Goal: Check status: Check status

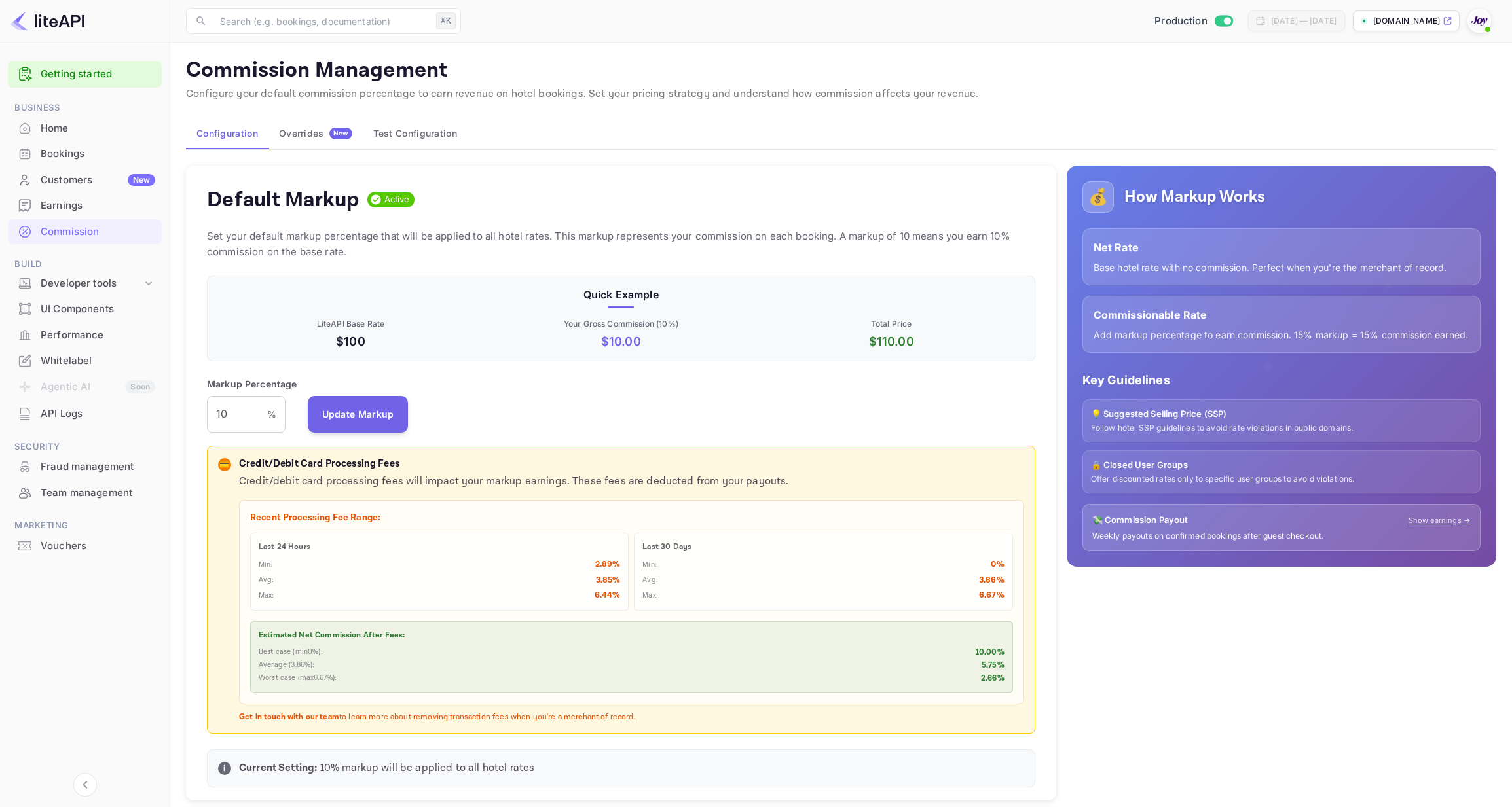
scroll to position [232, 828]
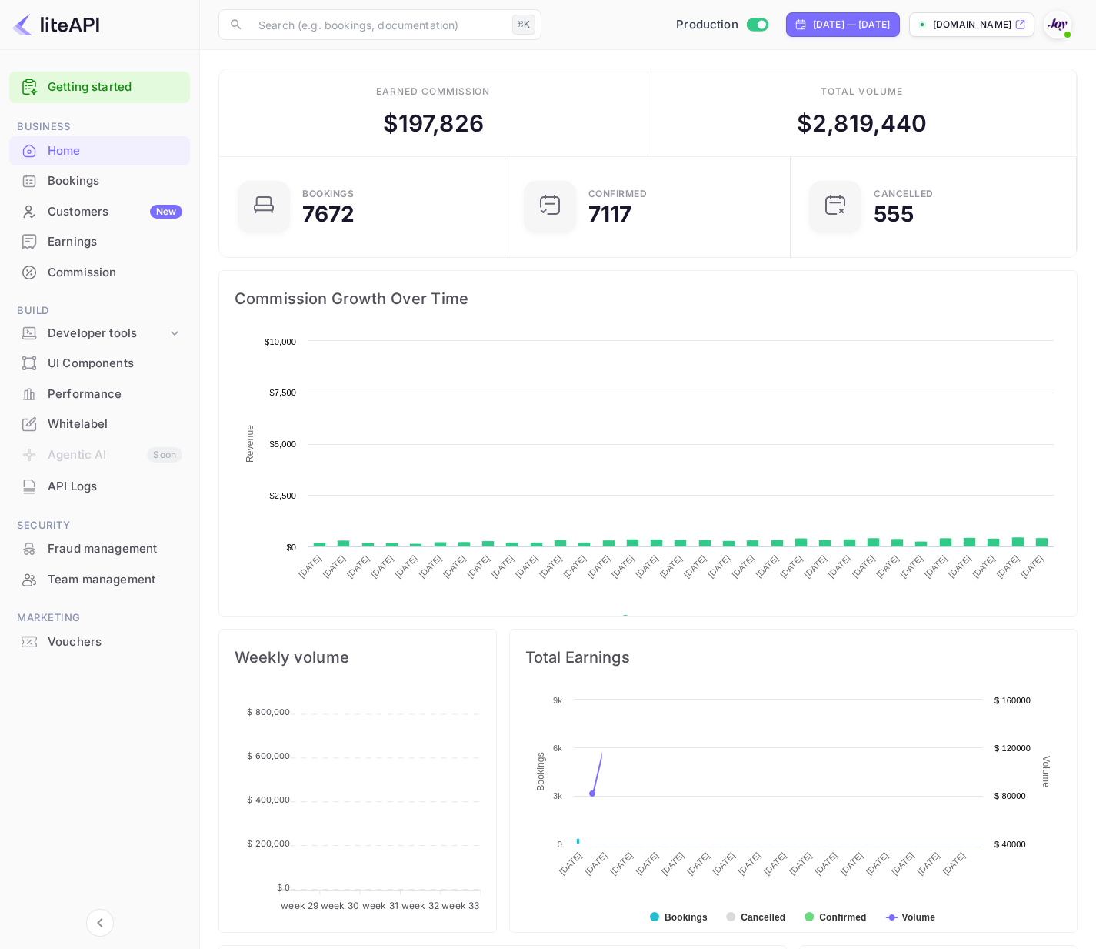
scroll to position [250, 277]
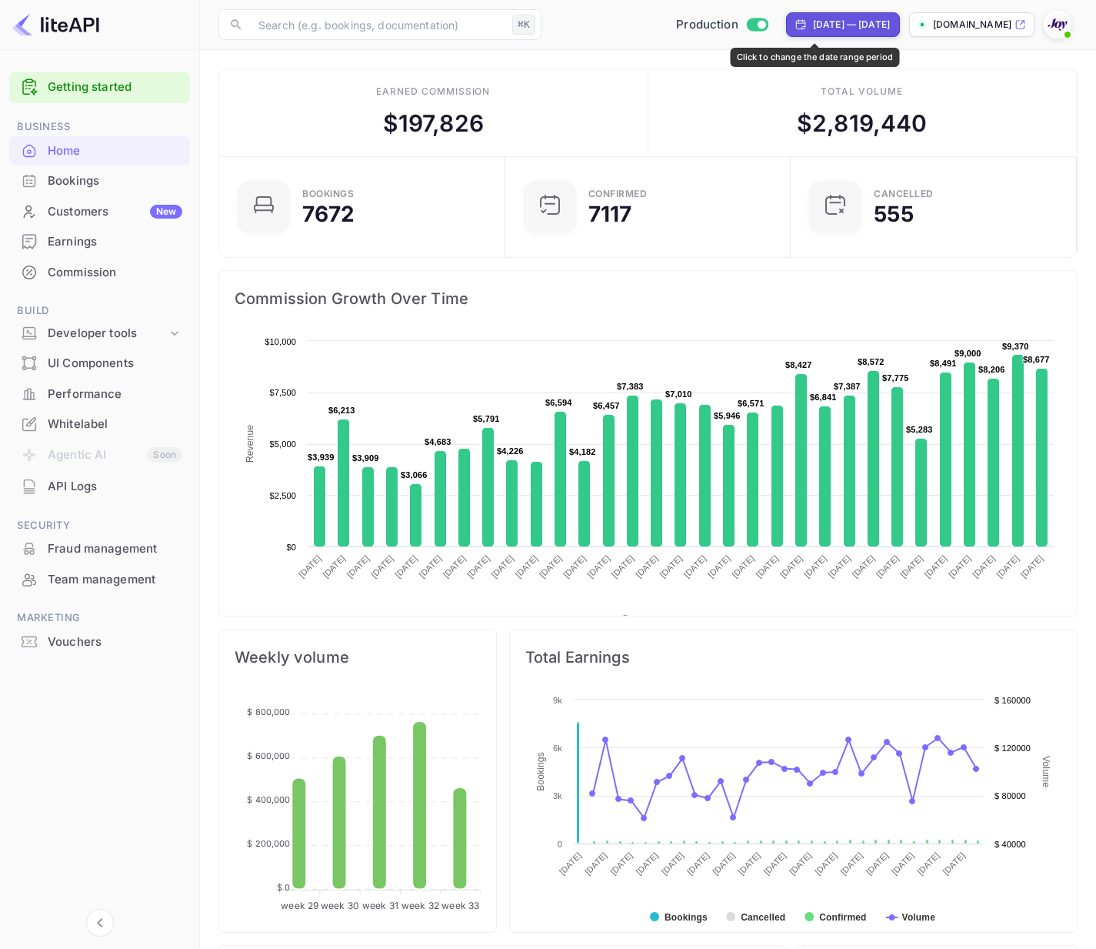
click at [837, 23] on div "[DATE] — [DATE]" at bounding box center [851, 25] width 77 height 14
select select "6"
select select "2025"
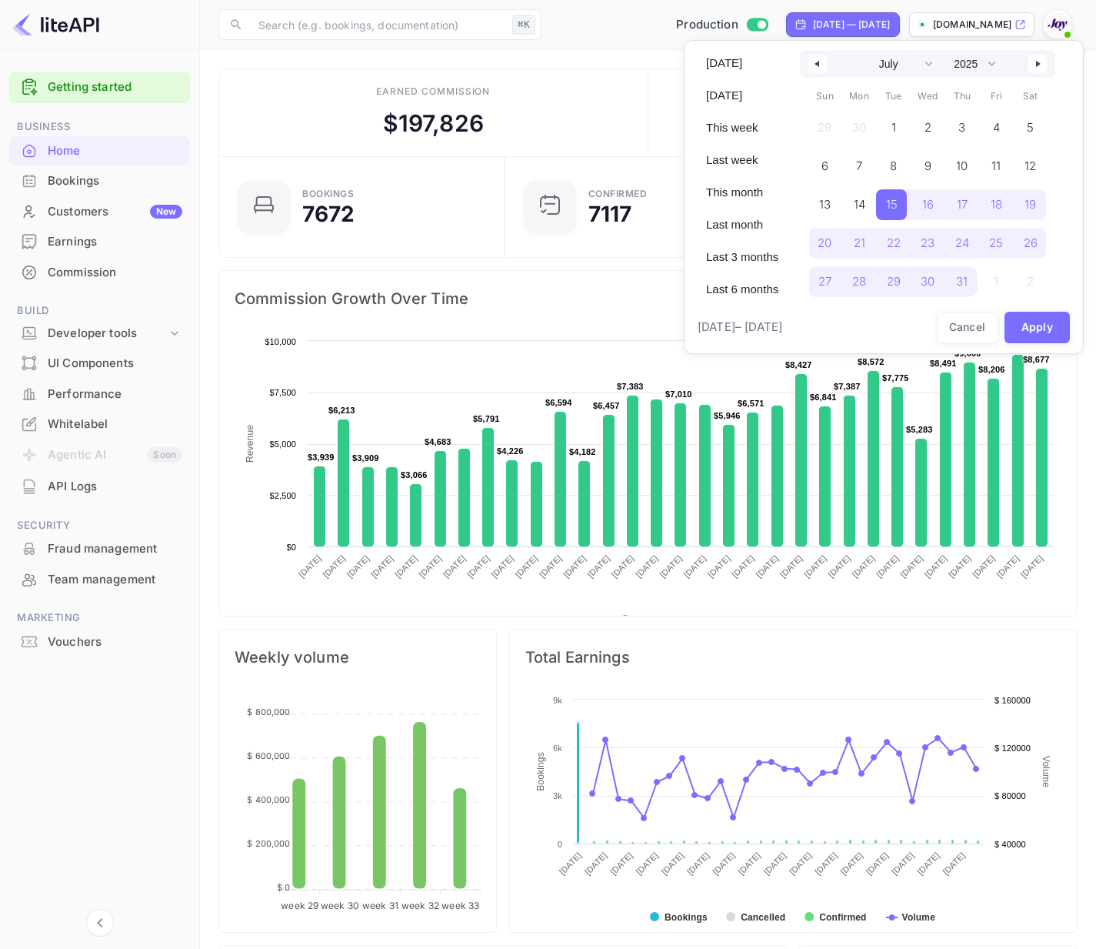
click at [819, 63] on icon "button" at bounding box center [816, 64] width 8 height 6
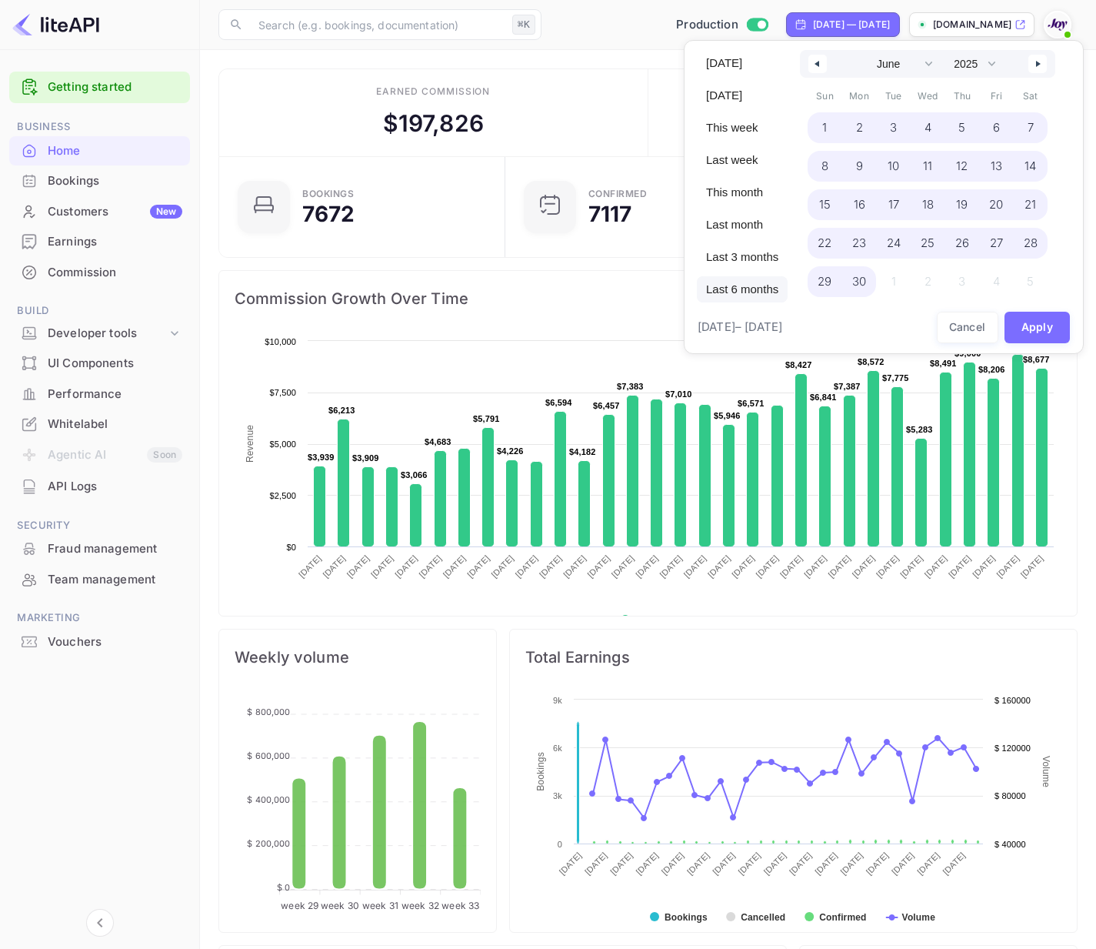
click at [762, 292] on span "Last 6 months" at bounding box center [742, 289] width 91 height 26
select select "1"
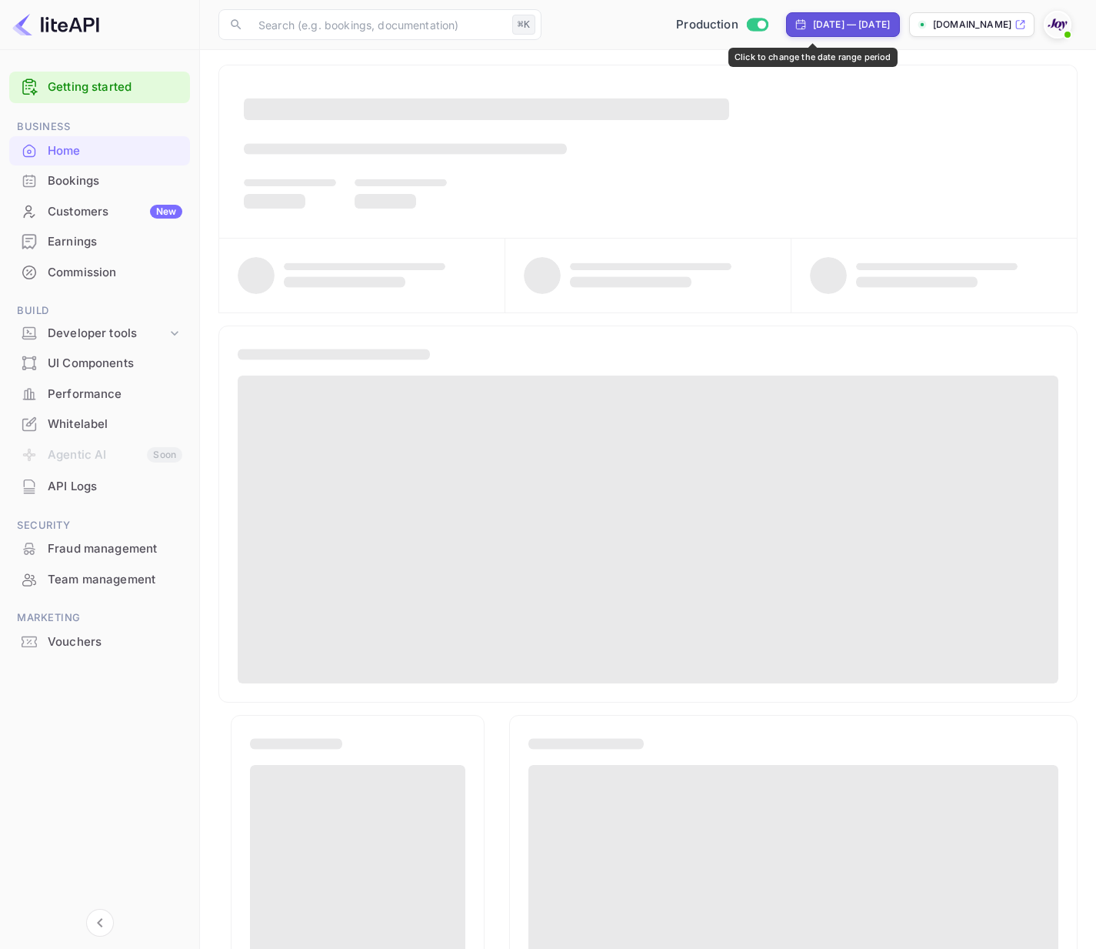
click at [813, 24] on div "[DATE] — [DATE]" at bounding box center [851, 25] width 77 height 14
select select "1"
select select "2025"
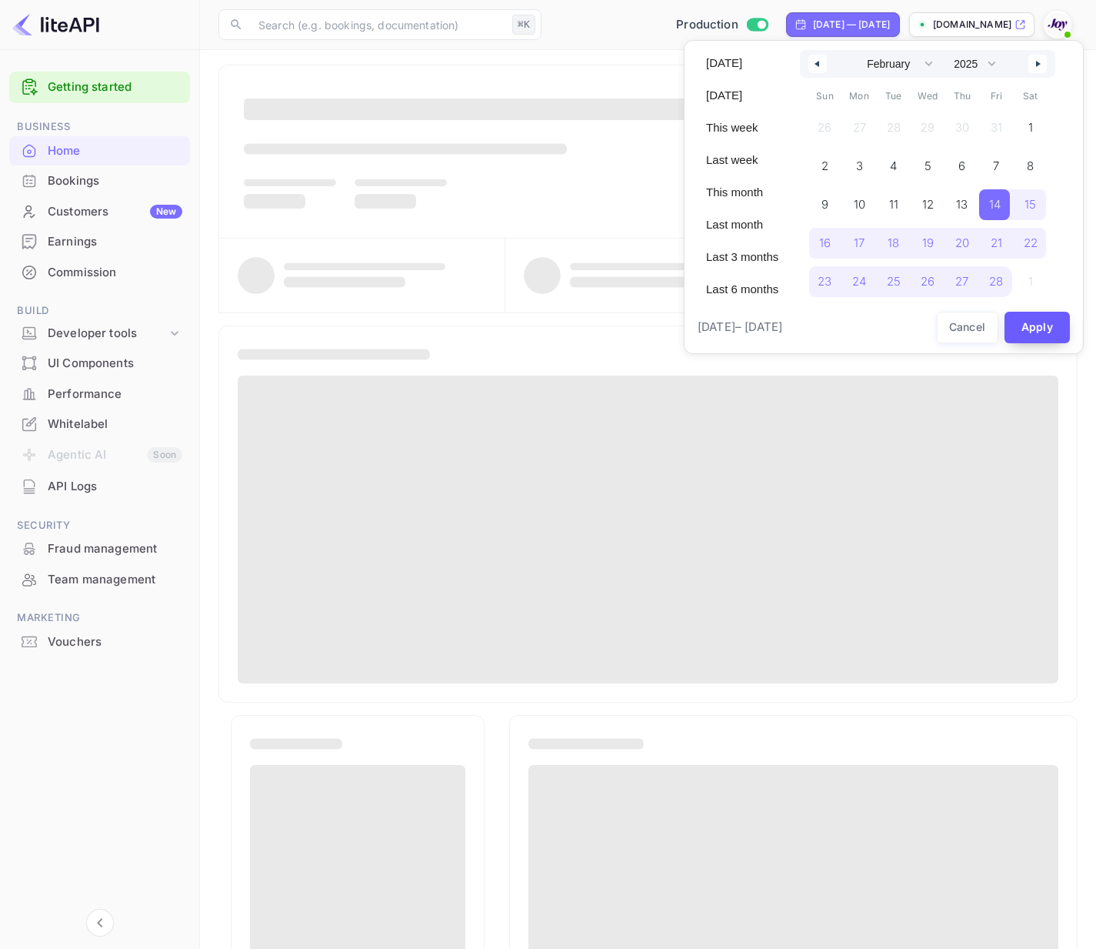
click at [1037, 322] on button "Apply" at bounding box center [1038, 328] width 66 height 32
